Goal: Task Accomplishment & Management: Manage account settings

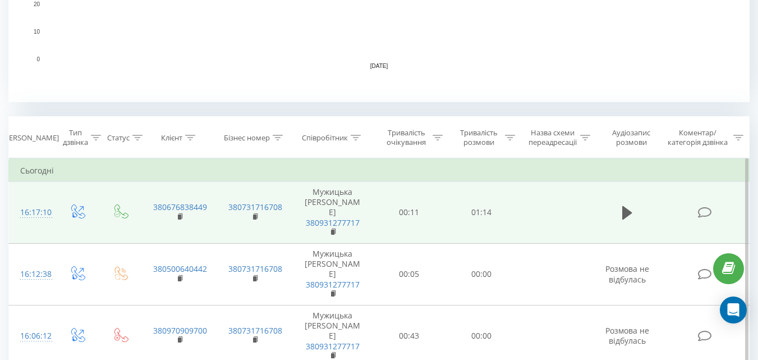
scroll to position [505, 0]
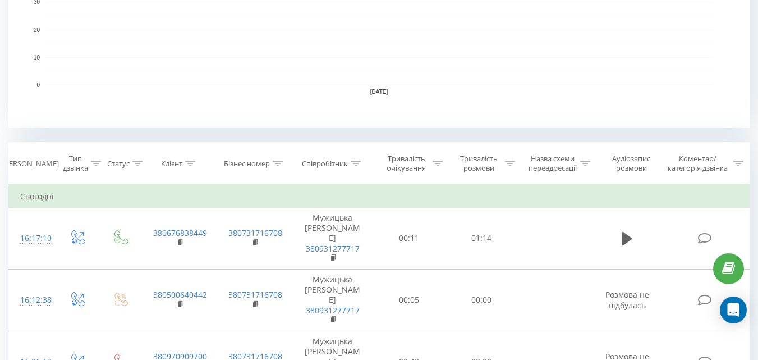
scroll to position [337, 0]
